Goal: Task Accomplishment & Management: Manage account settings

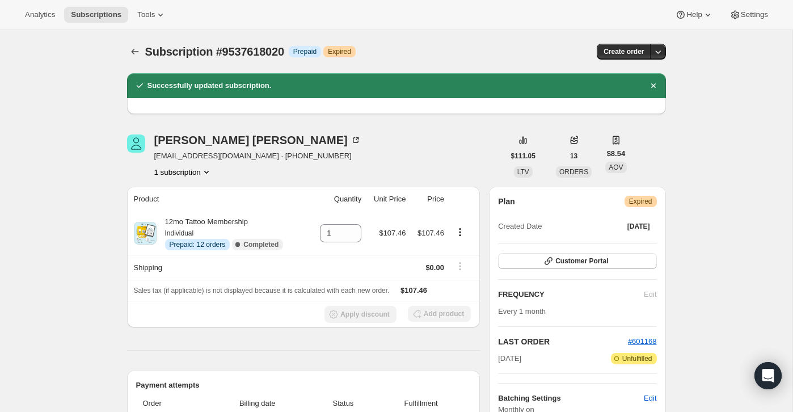
click at [133, 54] on icon "Subscriptions" at bounding box center [134, 51] width 11 height 11
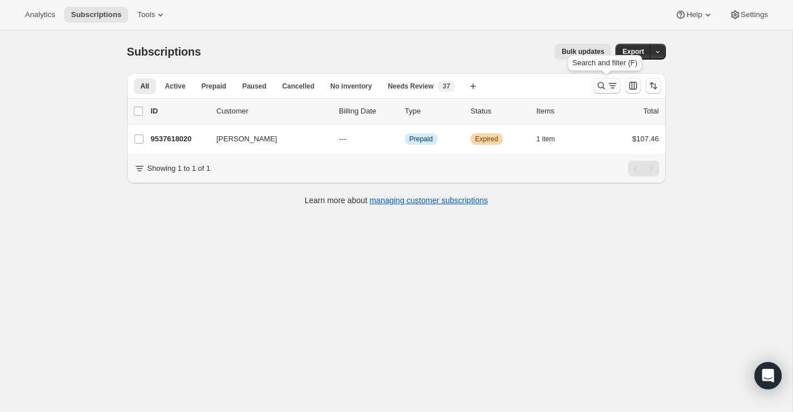
click at [598, 86] on icon "Search and filter results" at bounding box center [600, 85] width 7 height 7
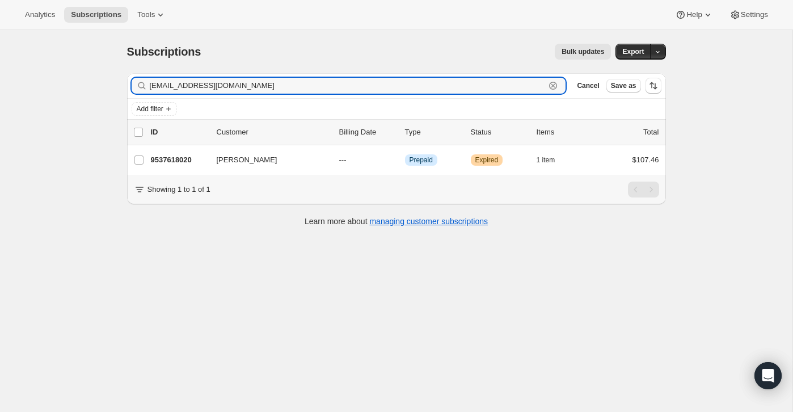
click at [556, 82] on icon "button" at bounding box center [552, 85] width 11 height 11
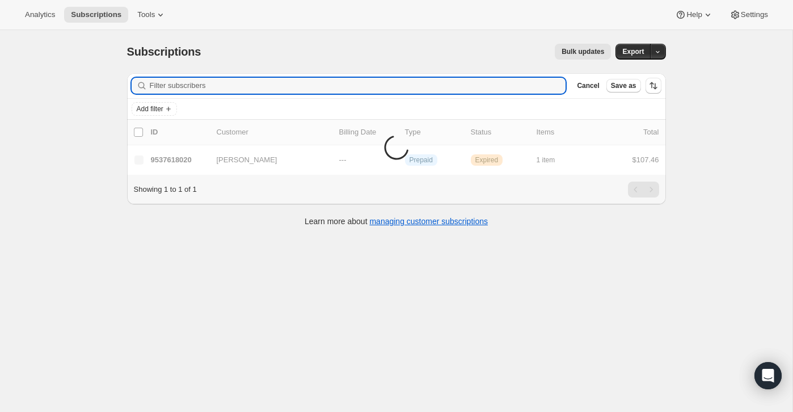
paste input "[EMAIL_ADDRESS][DOMAIN_NAME]"
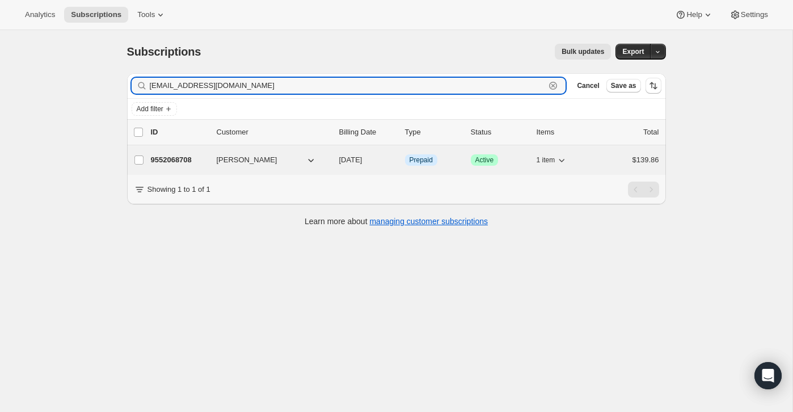
type input "[EMAIL_ADDRESS][DOMAIN_NAME]"
click at [607, 160] on div "$139.86" at bounding box center [630, 159] width 57 height 11
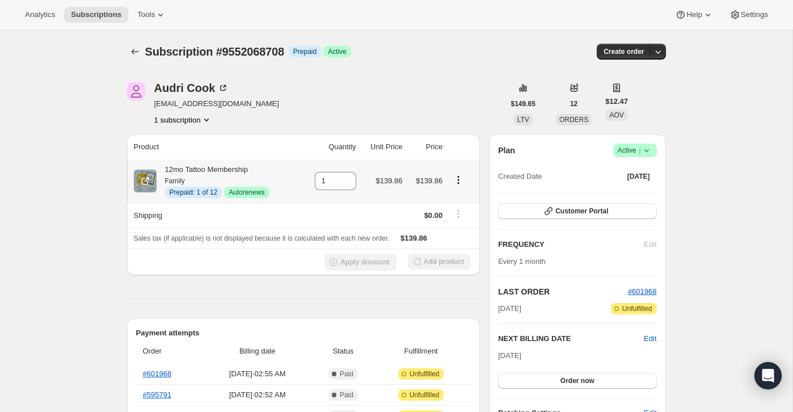
click at [459, 179] on icon "Product actions" at bounding box center [458, 179] width 11 height 11
click at [458, 198] on span "Disable Autorenew" at bounding box center [456, 201] width 61 height 9
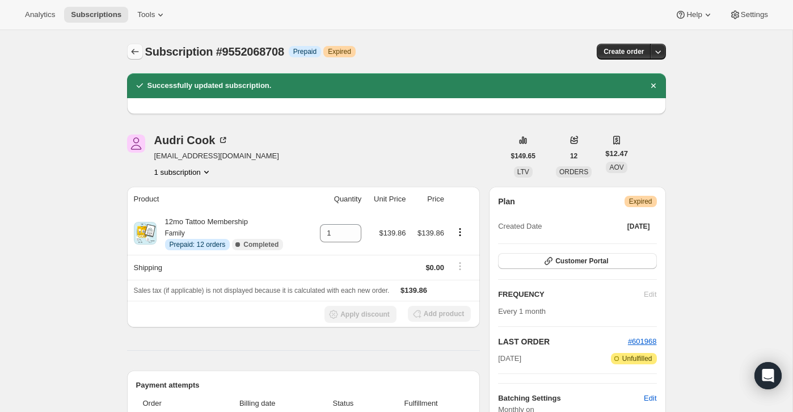
click at [135, 52] on icon "Subscriptions" at bounding box center [134, 52] width 7 height 6
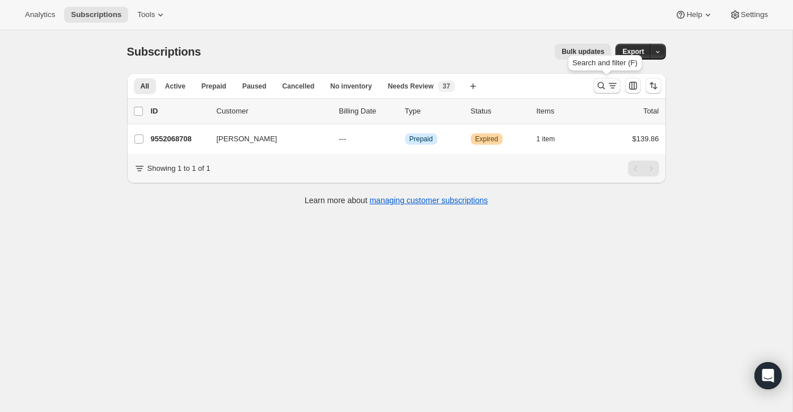
click at [605, 87] on icon "Search and filter results" at bounding box center [600, 85] width 11 height 11
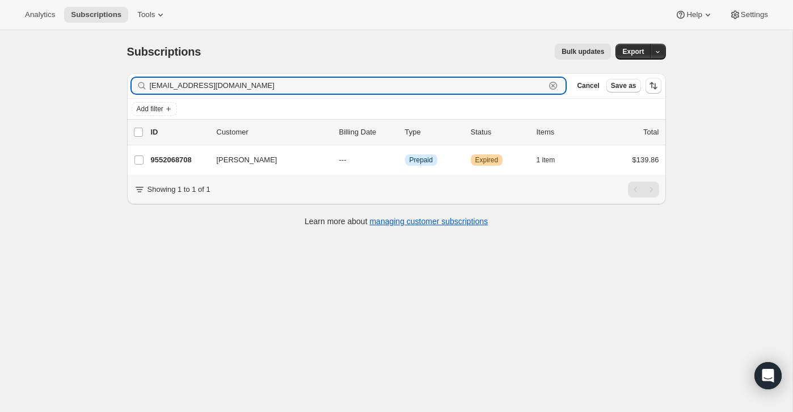
click at [556, 86] on icon "button" at bounding box center [552, 85] width 11 height 11
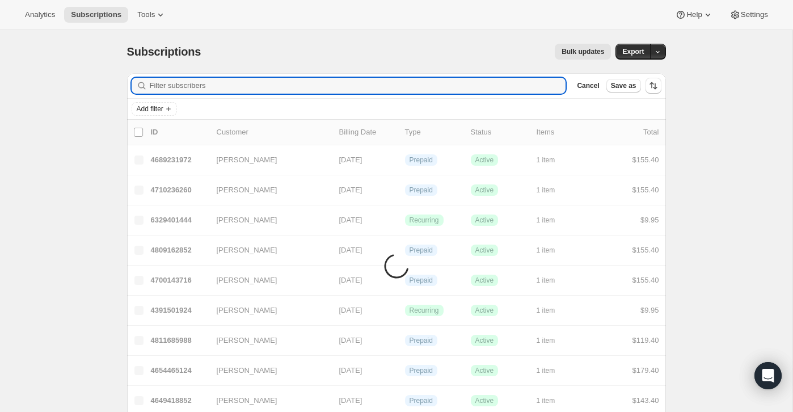
paste input "[EMAIL_ADDRESS][DOMAIN_NAME]"
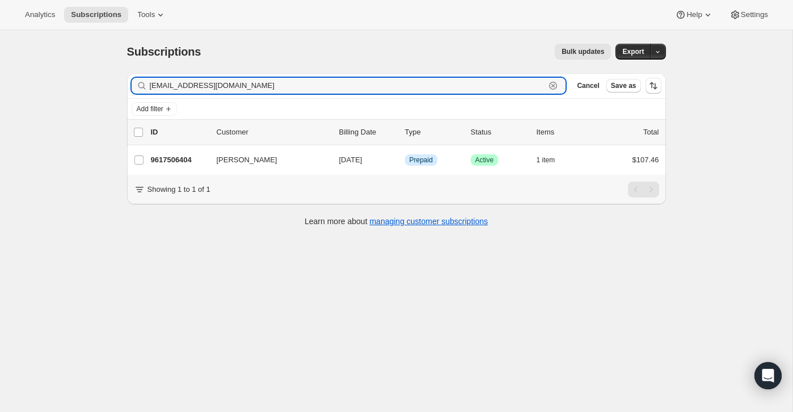
type input "[EMAIL_ADDRESS][DOMAIN_NAME]"
click at [552, 84] on icon "button" at bounding box center [552, 85] width 11 height 11
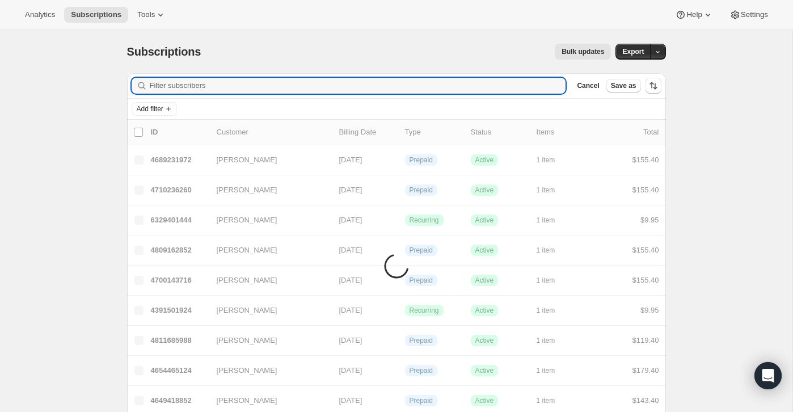
paste input "[EMAIL_ADDRESS][DOMAIN_NAME]"
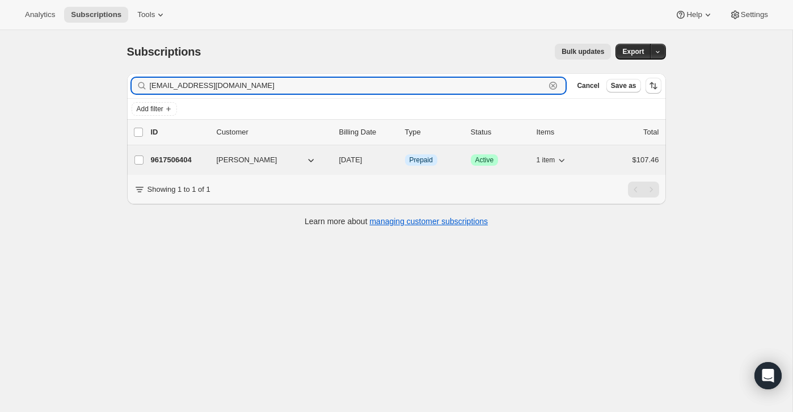
type input "[EMAIL_ADDRESS][DOMAIN_NAME]"
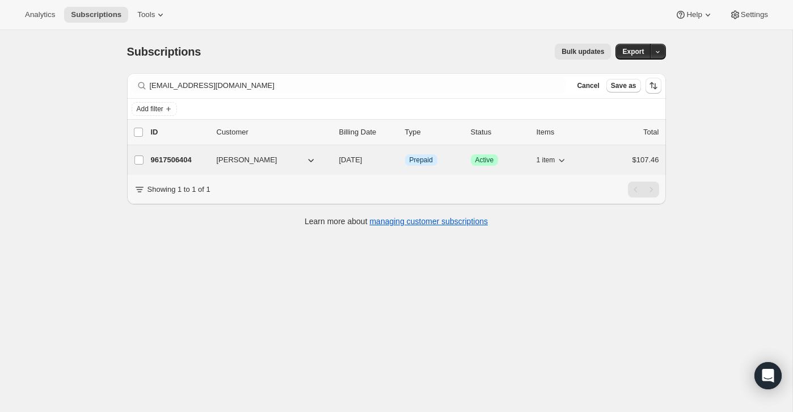
click at [614, 162] on div "$107.46" at bounding box center [630, 159] width 57 height 11
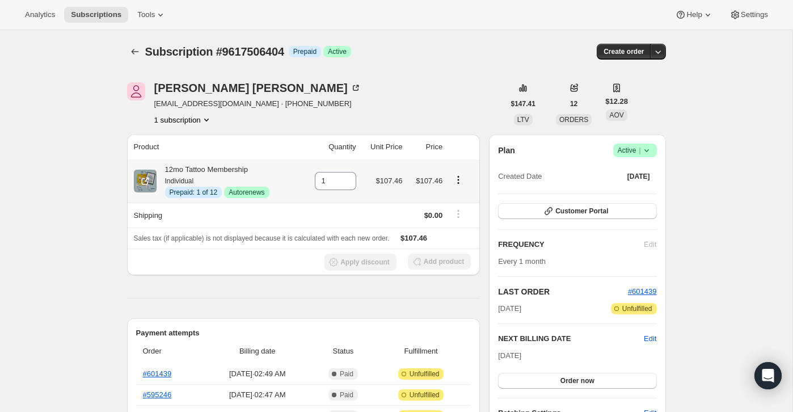
click at [462, 182] on icon "Product actions" at bounding box center [458, 179] width 11 height 11
click at [459, 198] on span "Disable Autorenew" at bounding box center [456, 201] width 61 height 9
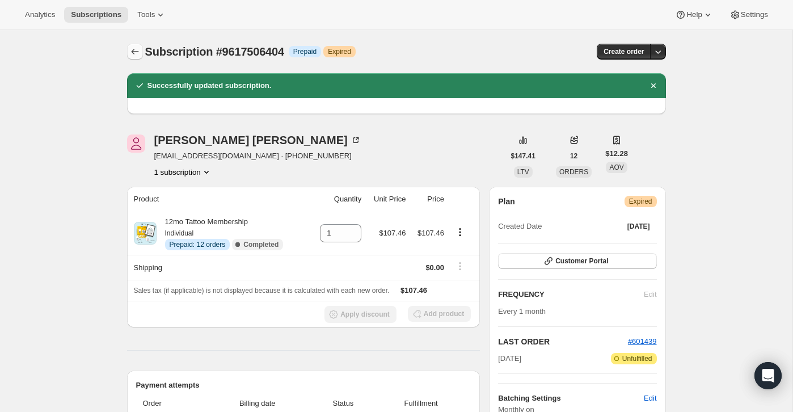
click at [133, 50] on icon "Subscriptions" at bounding box center [134, 51] width 11 height 11
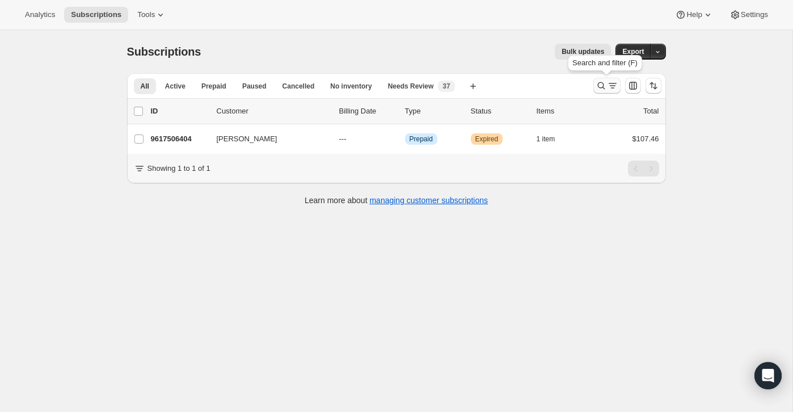
click at [603, 86] on icon "Search and filter results" at bounding box center [600, 85] width 11 height 11
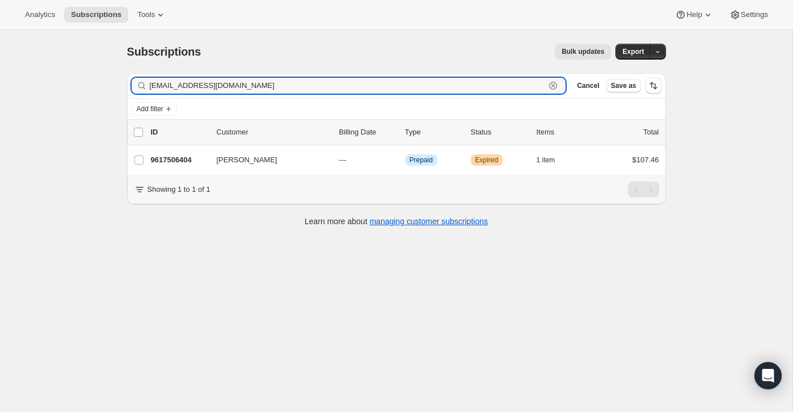
click at [555, 85] on icon "button" at bounding box center [552, 85] width 11 height 11
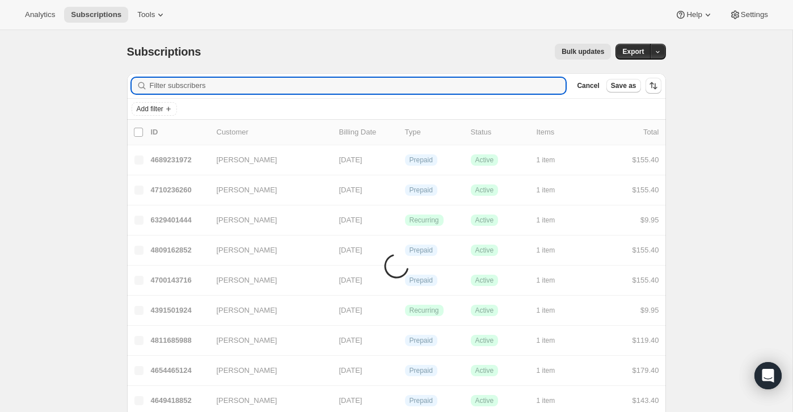
paste input "[EMAIL_ADDRESS][DOMAIN_NAME]"
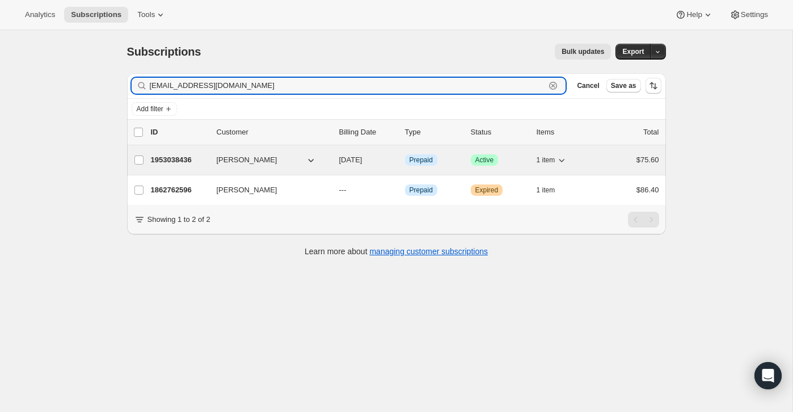
type input "[EMAIL_ADDRESS][DOMAIN_NAME]"
click at [599, 158] on div "1953038436 [PERSON_NAME] [DATE] Info Prepaid Success Active 1 item $75.60" at bounding box center [405, 160] width 508 height 16
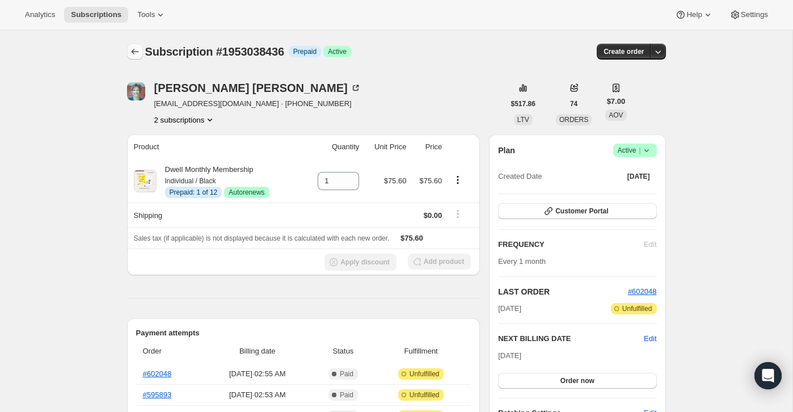
click at [134, 54] on icon "Subscriptions" at bounding box center [134, 51] width 11 height 11
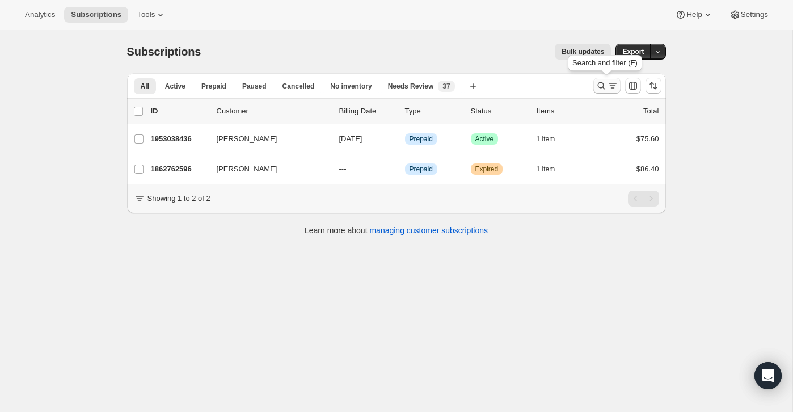
click at [596, 83] on icon "Search and filter results" at bounding box center [600, 85] width 11 height 11
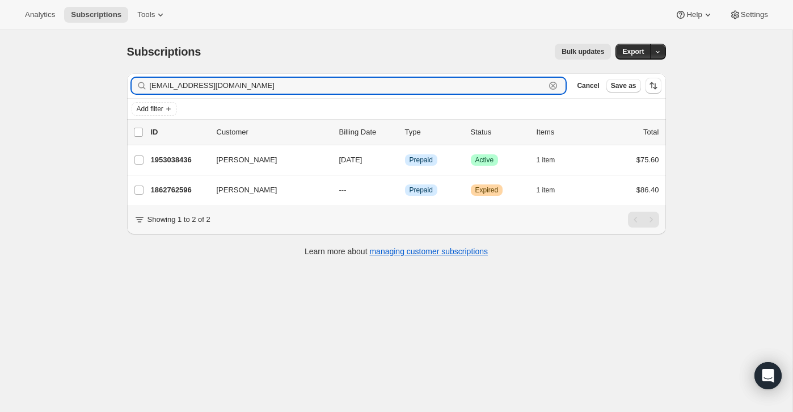
click at [553, 83] on icon "button" at bounding box center [552, 85] width 11 height 11
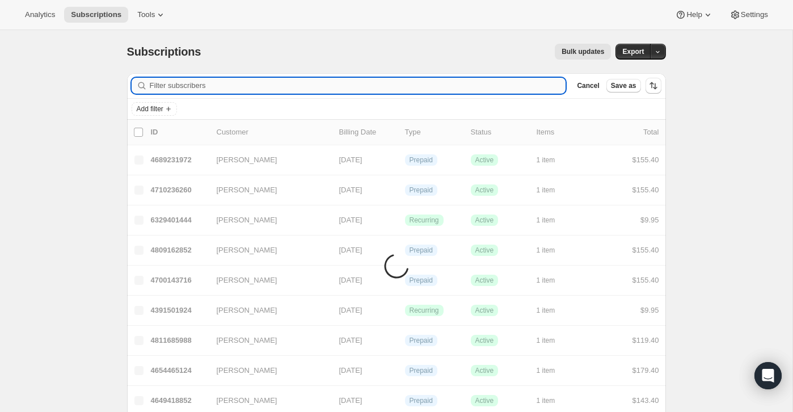
paste input "[EMAIL_ADDRESS][DOMAIN_NAME]"
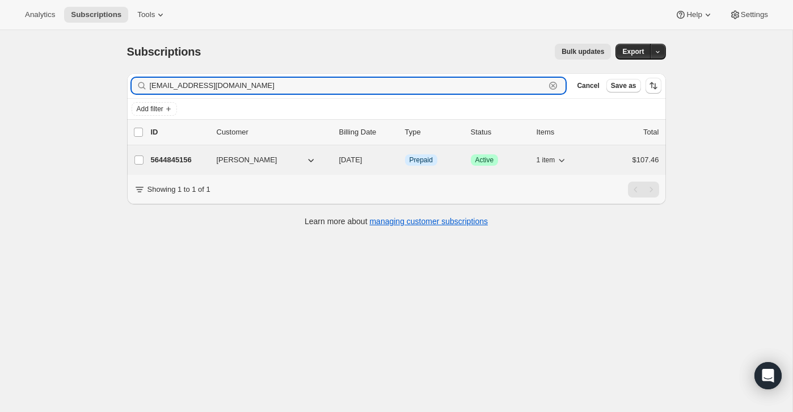
type input "[EMAIL_ADDRESS][DOMAIN_NAME]"
click at [614, 166] on div "5644845156 [PERSON_NAME] [DATE] Info Prepaid Success Active 1 item $107.46" at bounding box center [405, 160] width 508 height 16
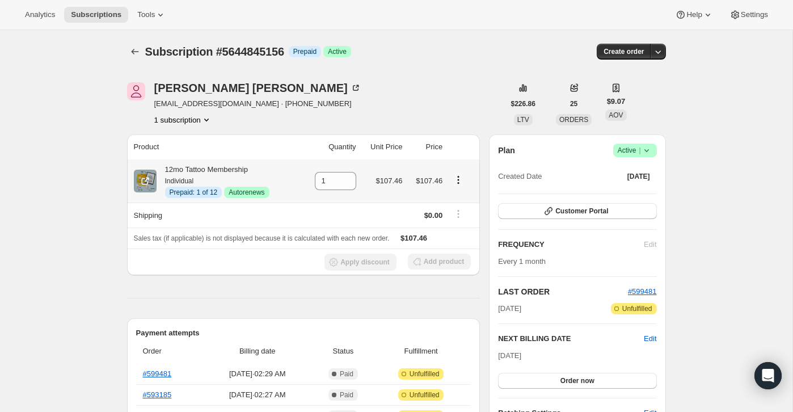
click at [460, 180] on icon "Product actions" at bounding box center [458, 179] width 11 height 11
click at [457, 198] on span "Disable Autorenew" at bounding box center [456, 201] width 61 height 9
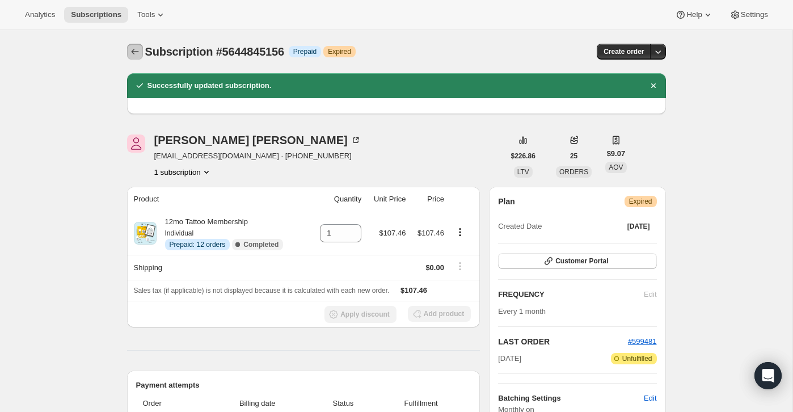
click at [140, 51] on icon "Subscriptions" at bounding box center [134, 51] width 11 height 11
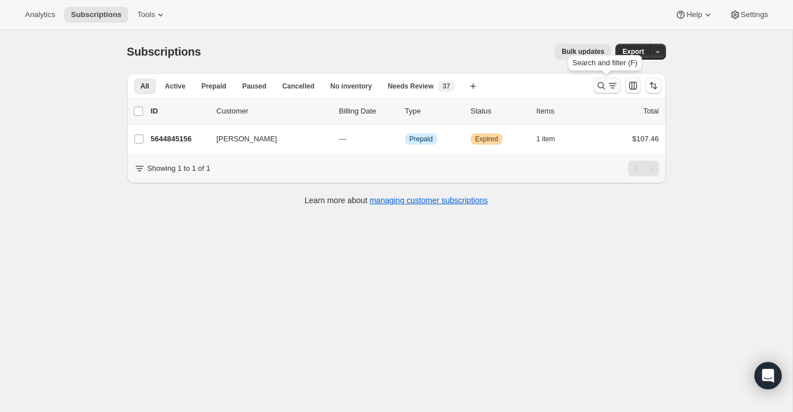
click at [595, 82] on icon "Search and filter results" at bounding box center [600, 85] width 11 height 11
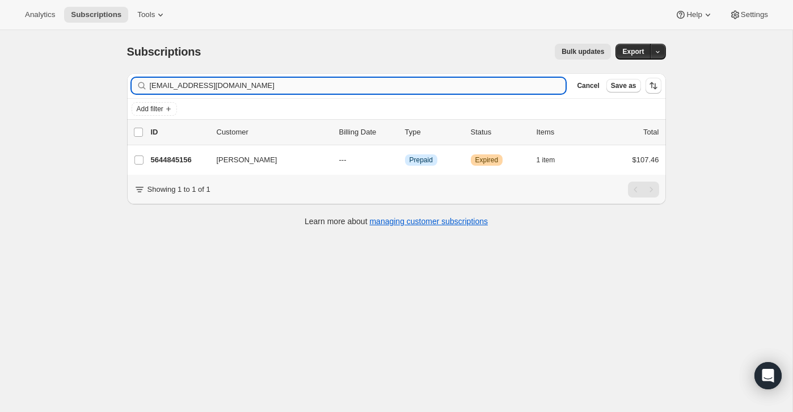
click at [506, 86] on input "[EMAIL_ADDRESS][DOMAIN_NAME]" at bounding box center [358, 86] width 416 height 16
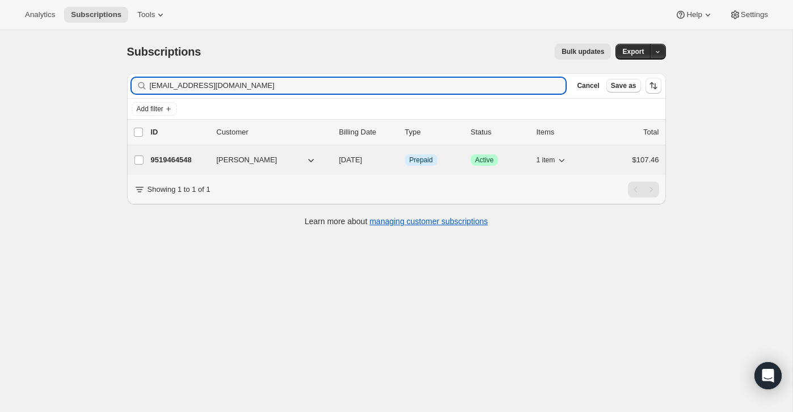
type input "[EMAIL_ADDRESS][DOMAIN_NAME]"
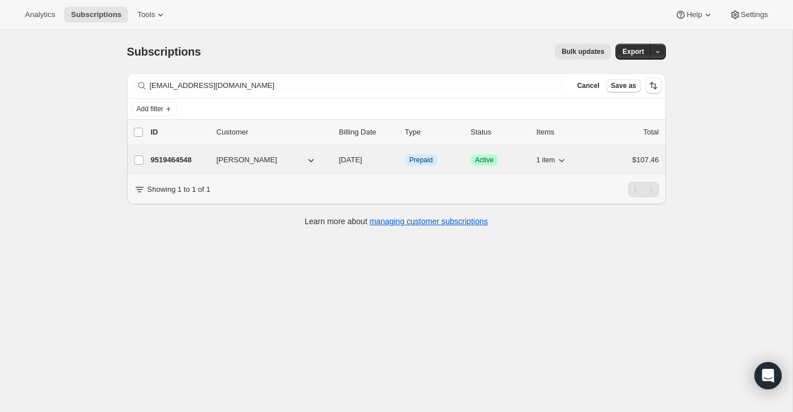
click at [612, 163] on div "$107.46" at bounding box center [630, 159] width 57 height 11
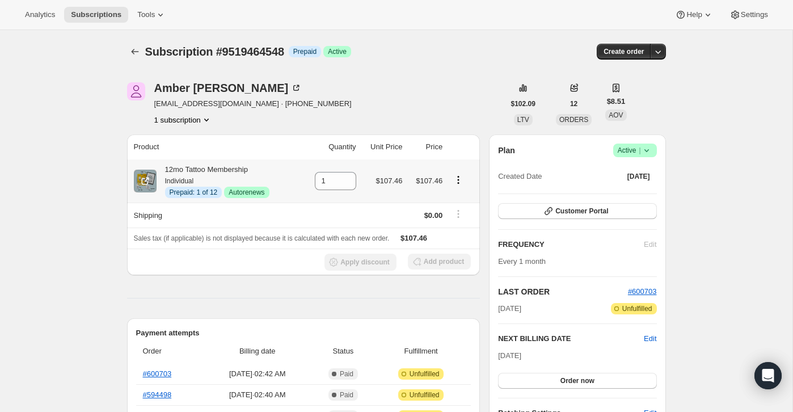
click at [459, 181] on icon "Product actions" at bounding box center [458, 179] width 11 height 11
click at [458, 197] on span "Disable Autorenew" at bounding box center [456, 201] width 61 height 9
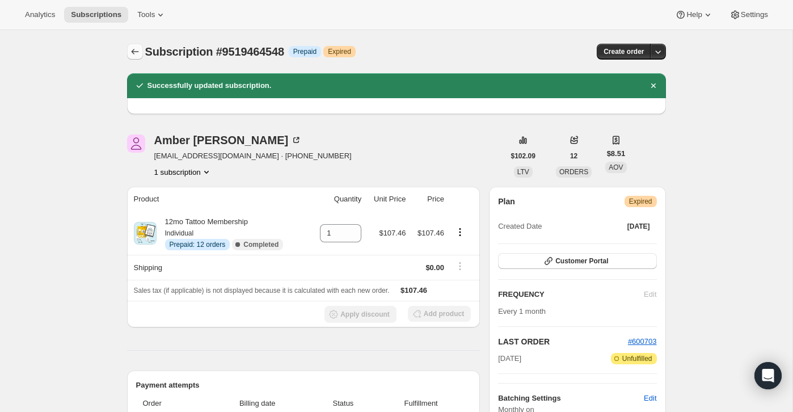
click at [141, 58] on button "Subscriptions" at bounding box center [135, 52] width 16 height 16
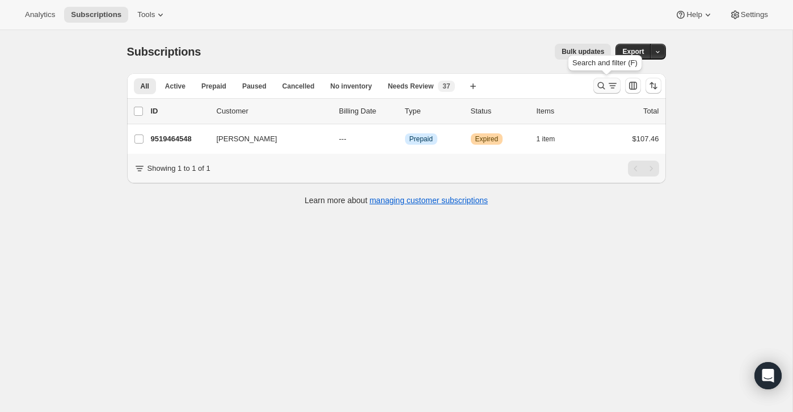
click at [602, 90] on icon "Search and filter results" at bounding box center [600, 85] width 11 height 11
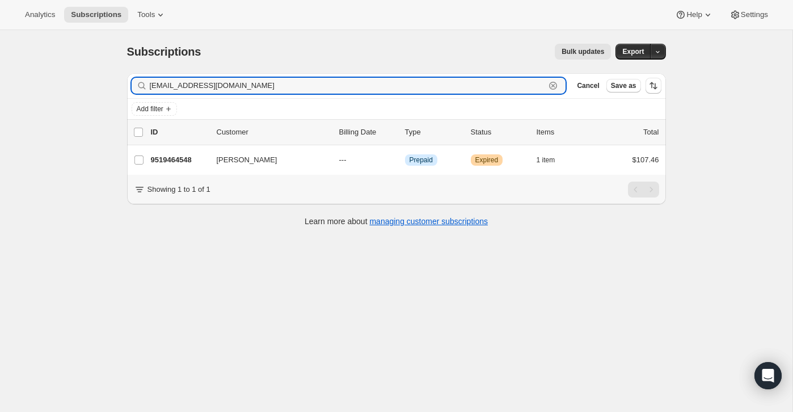
click at [551, 84] on icon "button" at bounding box center [553, 86] width 4 height 4
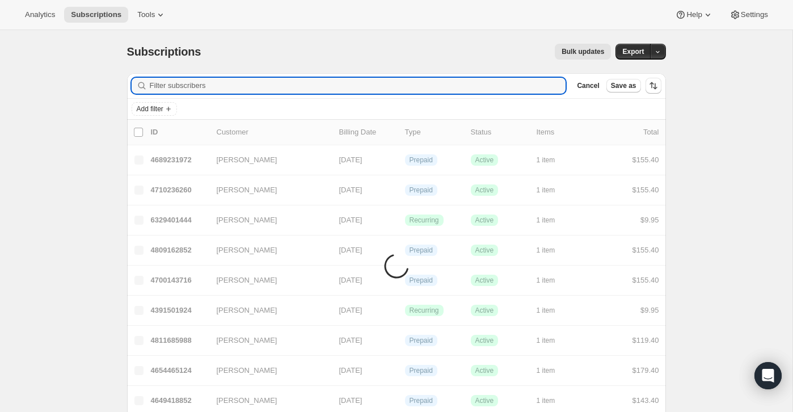
paste input "[EMAIL_ADDRESS][DOMAIN_NAME]"
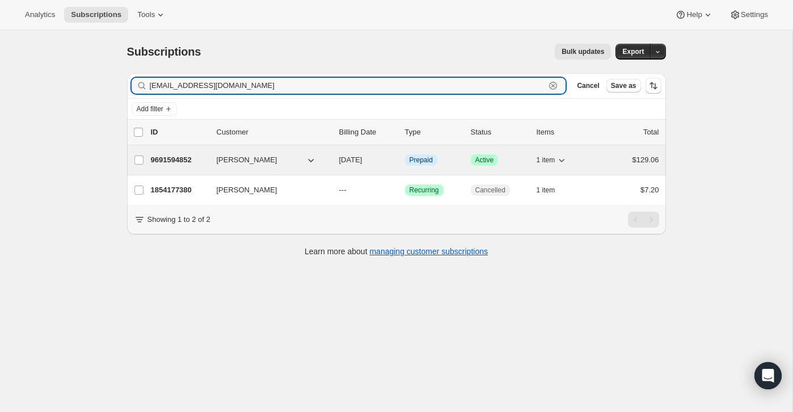
type input "[EMAIL_ADDRESS][DOMAIN_NAME]"
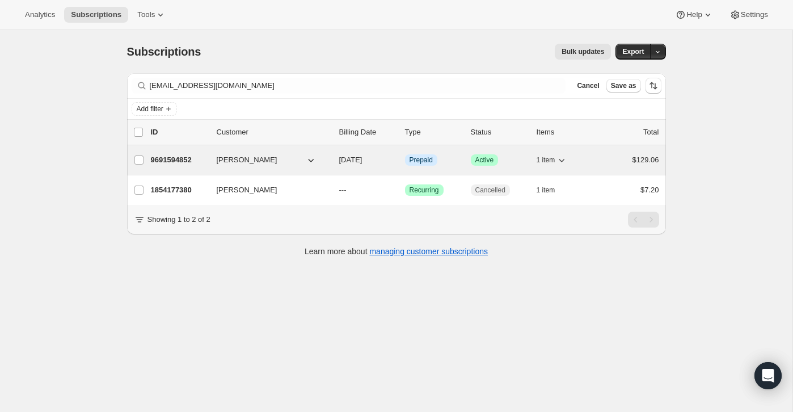
click at [618, 160] on div "$129.06" at bounding box center [630, 159] width 57 height 11
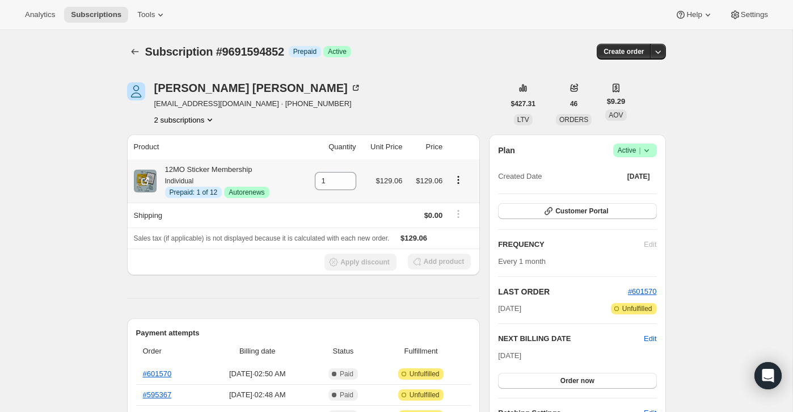
click at [459, 179] on icon "Product actions" at bounding box center [459, 180] width 2 height 2
click at [458, 198] on span "Disable Autorenew" at bounding box center [456, 201] width 61 height 9
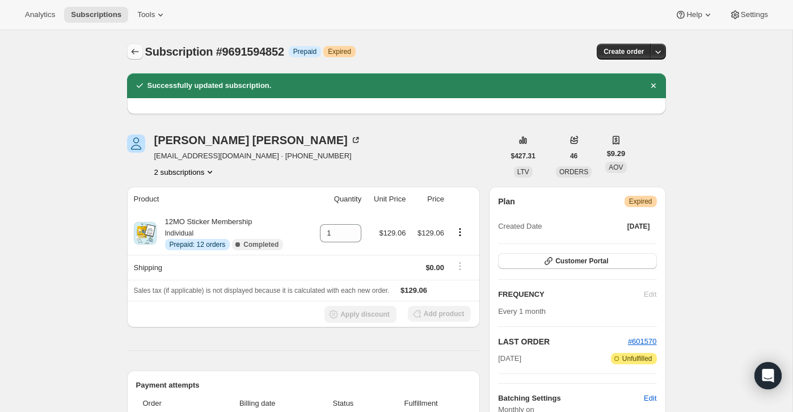
click at [138, 53] on icon "Subscriptions" at bounding box center [134, 51] width 11 height 11
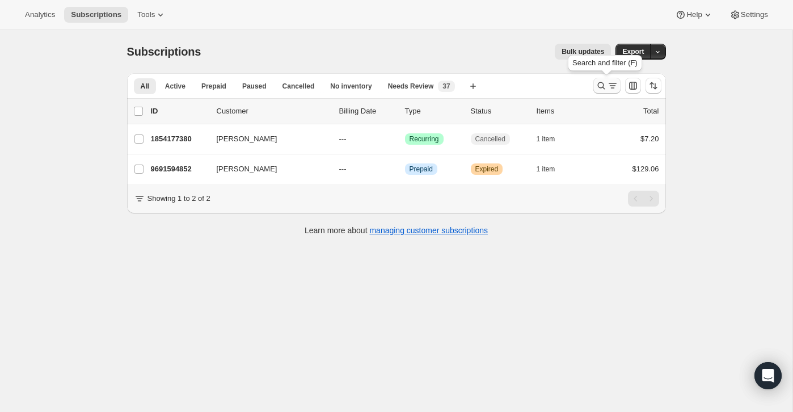
click at [599, 86] on icon "Search and filter results" at bounding box center [600, 85] width 11 height 11
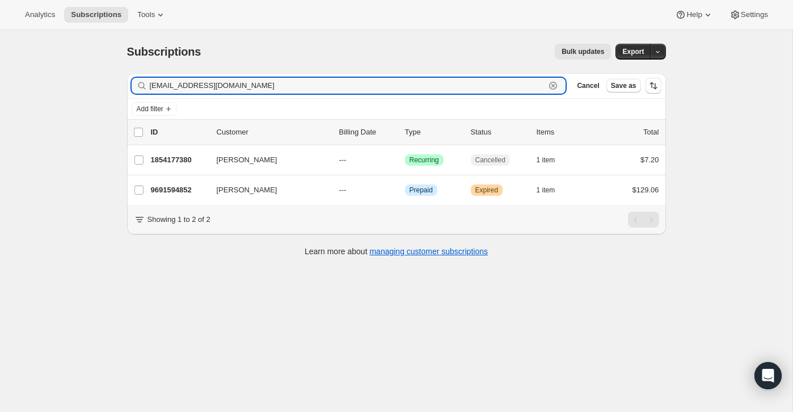
click at [550, 81] on icon "button" at bounding box center [552, 85] width 11 height 11
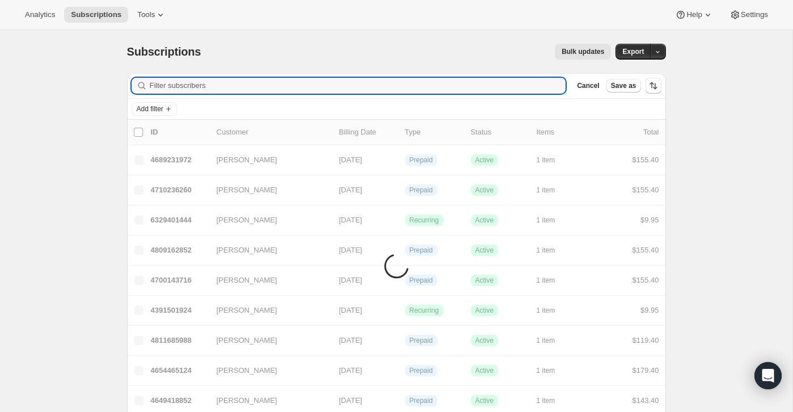
paste input "[EMAIL_ADDRESS][DOMAIN_NAME]"
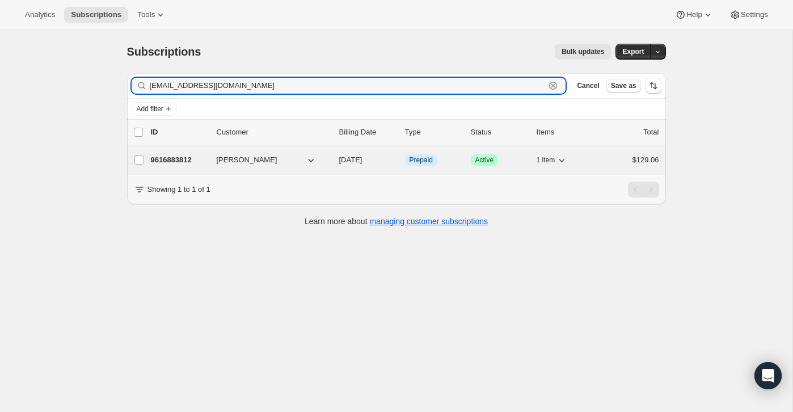
type input "[EMAIL_ADDRESS][DOMAIN_NAME]"
click at [622, 157] on div "$129.06" at bounding box center [630, 159] width 57 height 11
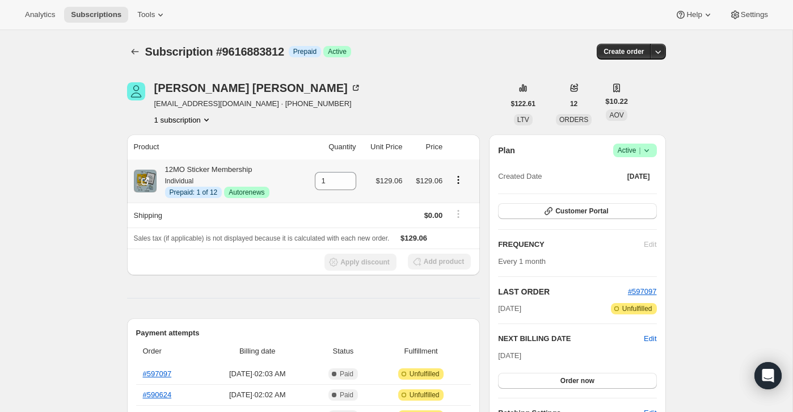
click at [458, 177] on icon "Product actions" at bounding box center [459, 177] width 2 height 2
click at [459, 199] on span "Disable Autorenew" at bounding box center [456, 201] width 61 height 9
